Goal: Complete application form: Complete application form

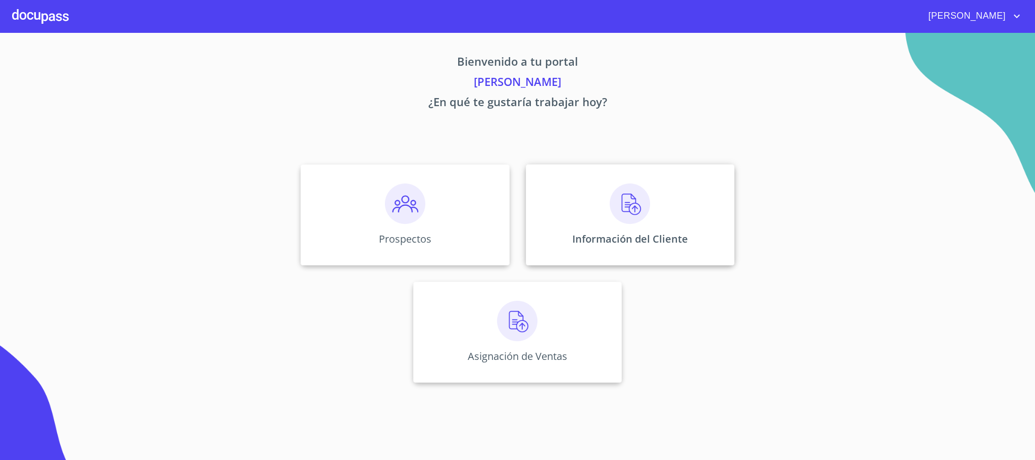
click at [593, 220] on div "Información del Cliente" at bounding box center [630, 214] width 209 height 101
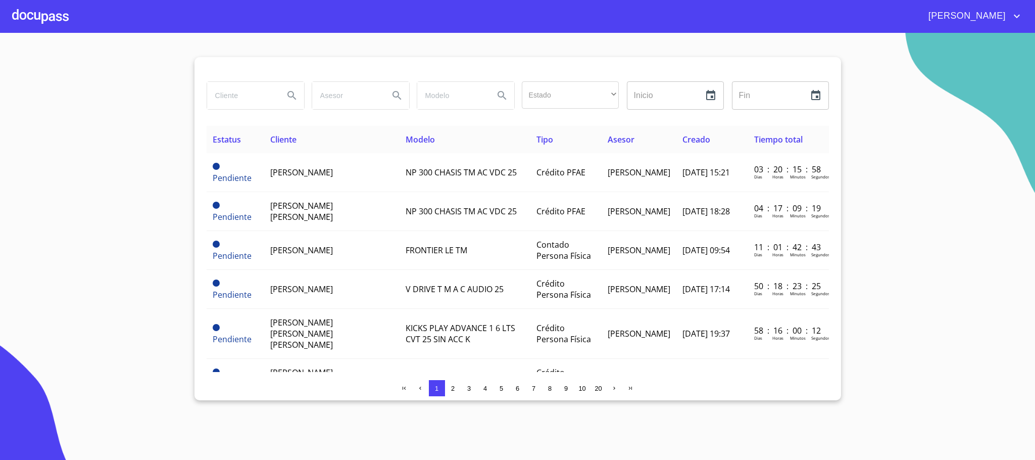
click at [255, 108] on input "search" at bounding box center [241, 95] width 69 height 27
type input "[PERSON_NAME]"
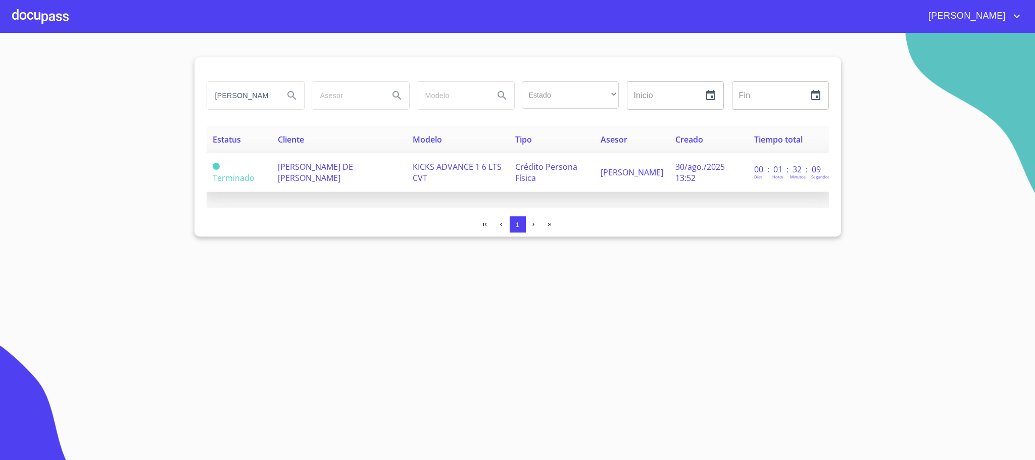
click at [393, 176] on td "[PERSON_NAME] DE [PERSON_NAME]" at bounding box center [339, 172] width 135 height 39
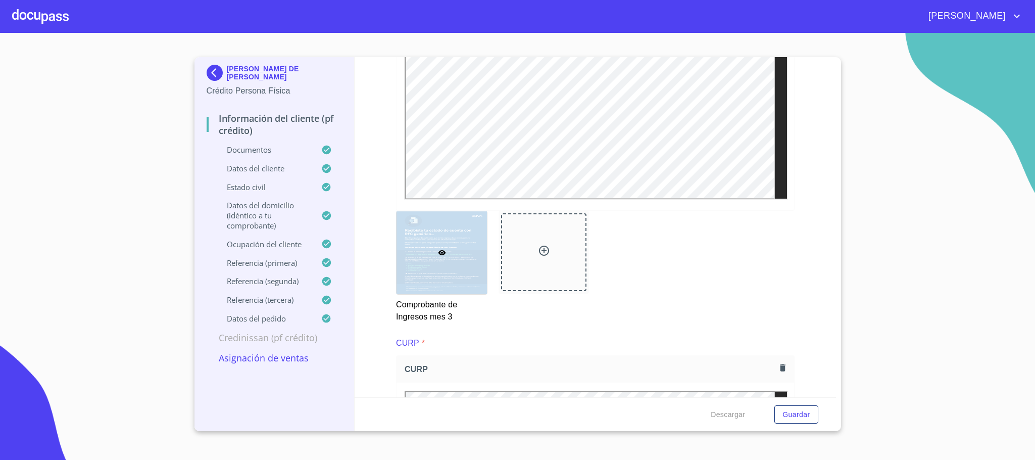
scroll to position [2425, 0]
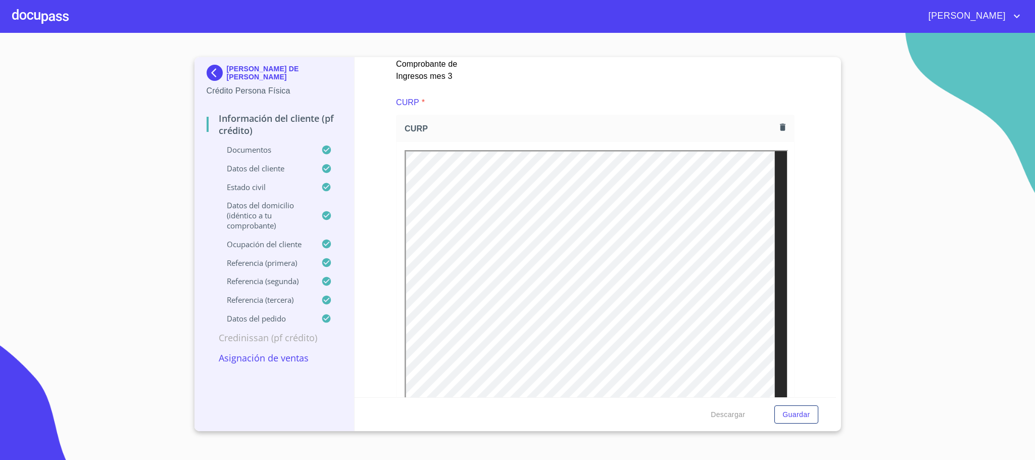
click at [209, 73] on img at bounding box center [217, 73] width 20 height 16
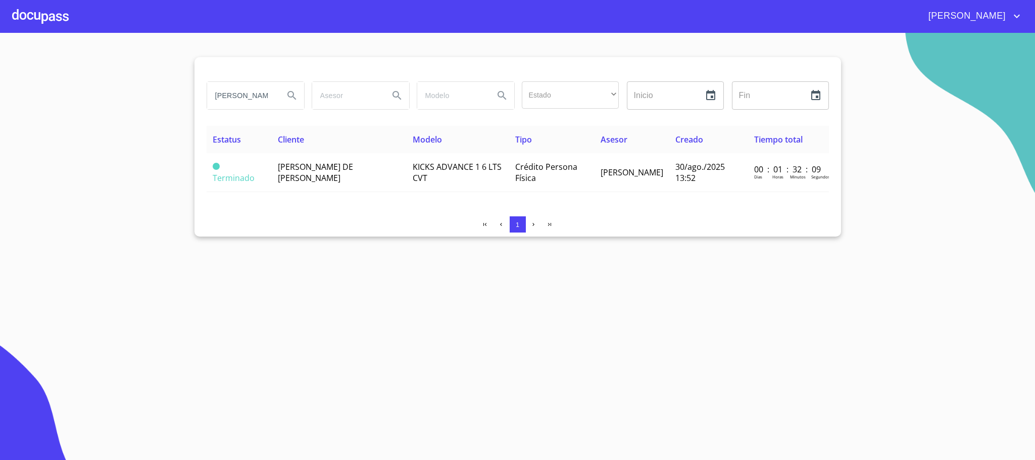
drag, startPoint x: 252, startPoint y: 95, endPoint x: 69, endPoint y: 94, distance: 182.9
click at [69, 94] on section "[PERSON_NAME] Estado ​ ​ Inicio ​ Fin ​ Estatus Cliente Modelo Tipo Asesor Crea…" at bounding box center [517, 246] width 1035 height 427
type input "[PERSON_NAME]"
click at [293, 95] on icon "Search" at bounding box center [292, 95] width 9 height 9
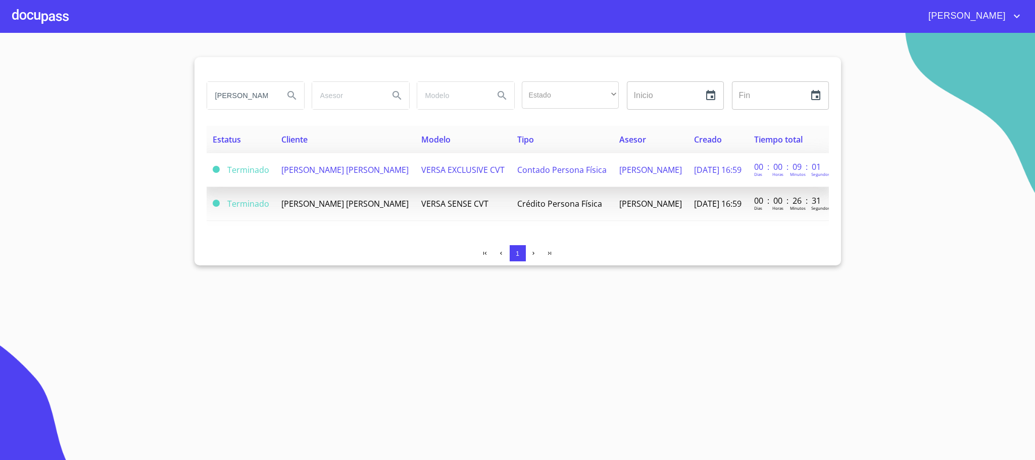
click at [352, 176] on td "[PERSON_NAME] [PERSON_NAME]" at bounding box center [345, 170] width 140 height 34
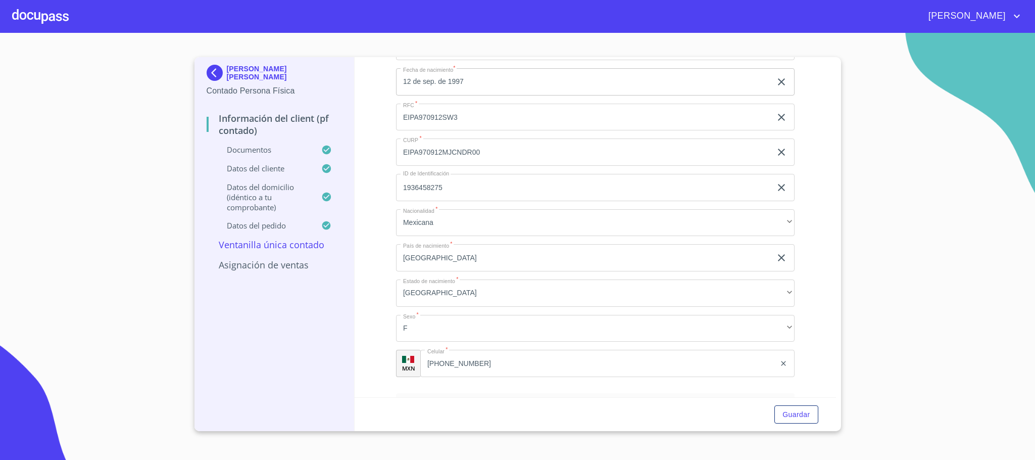
scroll to position [2122, 0]
click at [438, 111] on input "EIPA970912SW3" at bounding box center [583, 113] width 375 height 27
click at [433, 154] on input "EIPA970912MJCNDR00" at bounding box center [583, 147] width 375 height 27
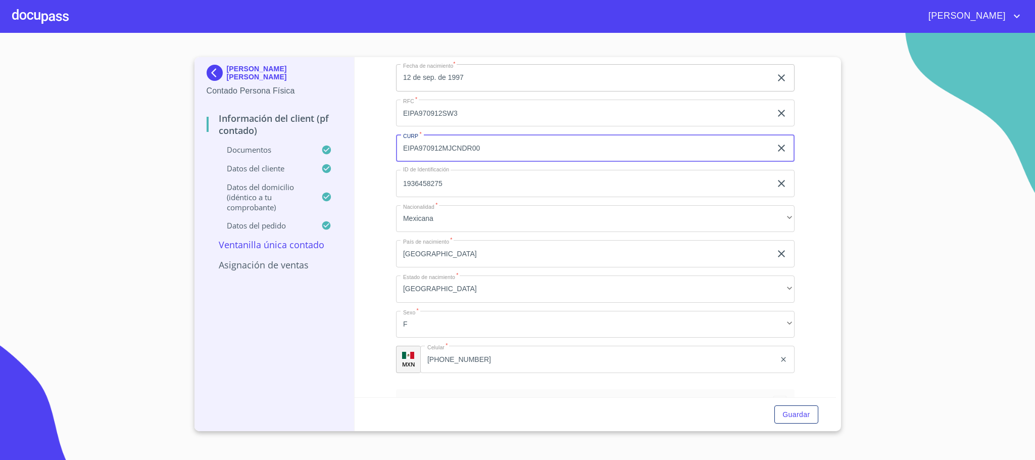
paste input "[US_VEHICLE_IDENTIFICATION_NUMBER]"
type input "[US_VEHICLE_IDENTIFICATION_NUMBER]"
click at [442, 180] on input "1936458275" at bounding box center [583, 183] width 375 height 27
drag, startPoint x: 444, startPoint y: 147, endPoint x: 314, endPoint y: 146, distance: 130.4
click at [314, 146] on div "[PERSON_NAME] [PERSON_NAME] Contado Persona Física Información del Client (PF c…" at bounding box center [516, 244] width 642 height 374
